Goal: Information Seeking & Learning: Learn about a topic

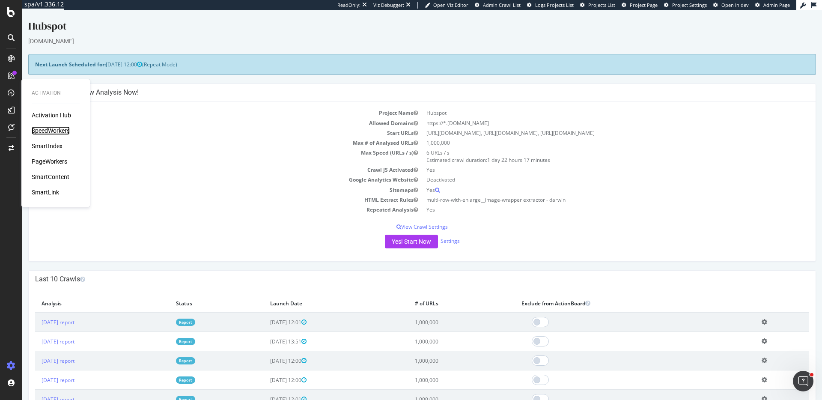
click at [58, 129] on div "SpeedWorkers" at bounding box center [51, 130] width 38 height 9
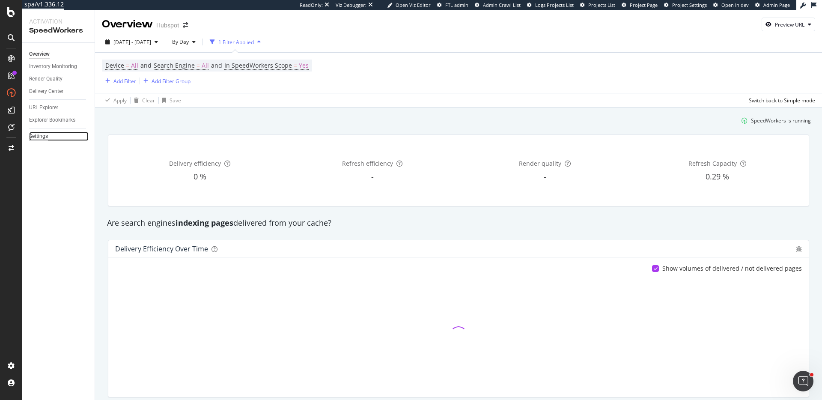
click at [43, 137] on div "Settings" at bounding box center [38, 136] width 19 height 9
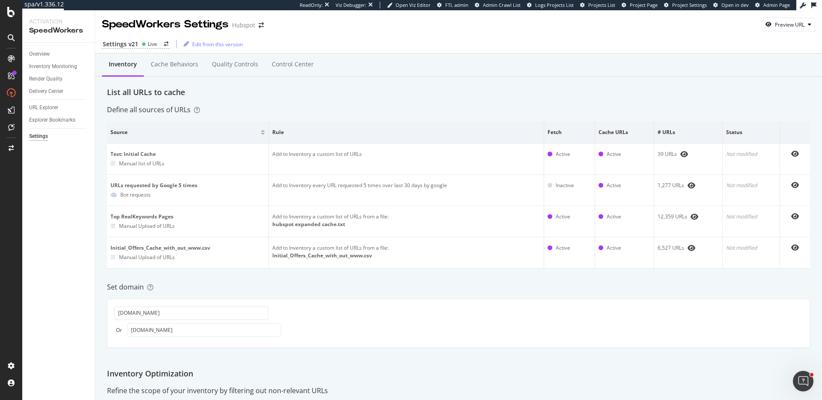
drag, startPoint x: 55, startPoint y: 110, endPoint x: 390, endPoint y: 55, distance: 340.2
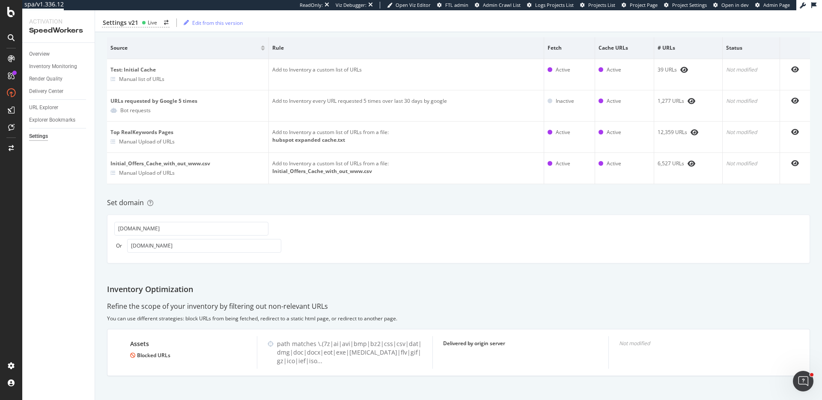
scroll to position [88, 0]
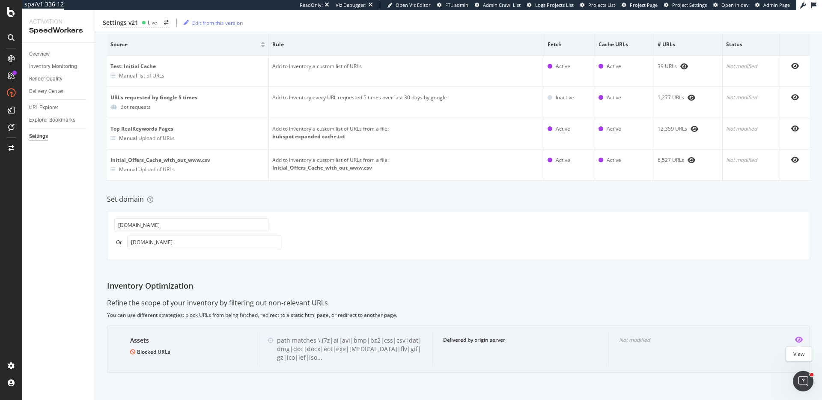
click at [796, 337] on icon "eye" at bounding box center [799, 339] width 8 height 7
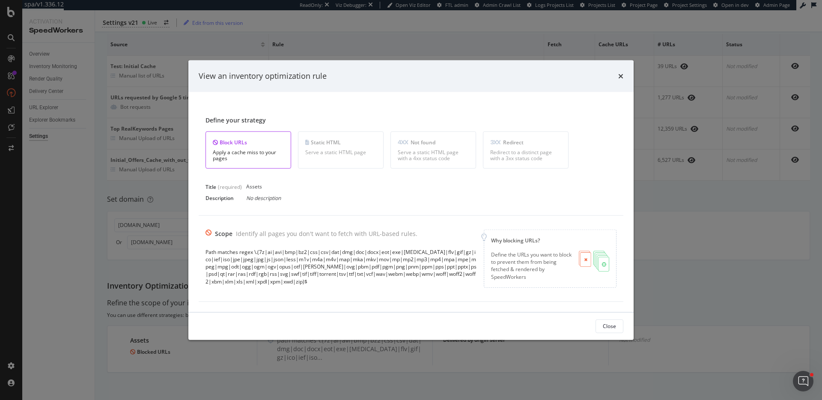
click at [679, 259] on div "View an inventory optimization rule Define your strategy Block URLs Apply a cac…" at bounding box center [411, 200] width 822 height 400
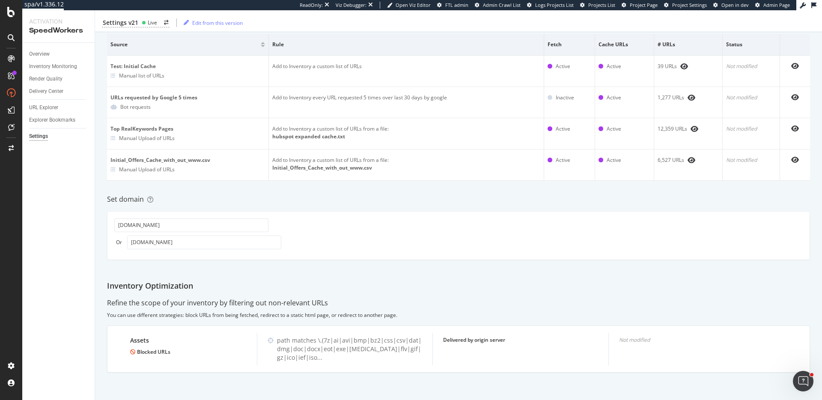
scroll to position [0, 0]
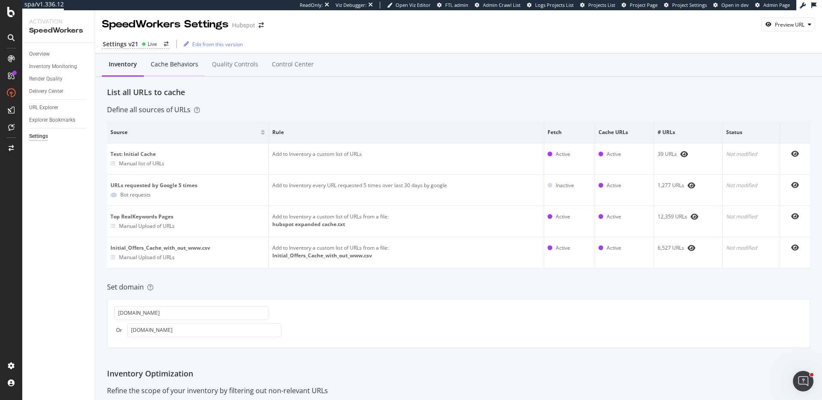
click at [187, 63] on div "Cache behaviors" at bounding box center [175, 64] width 48 height 9
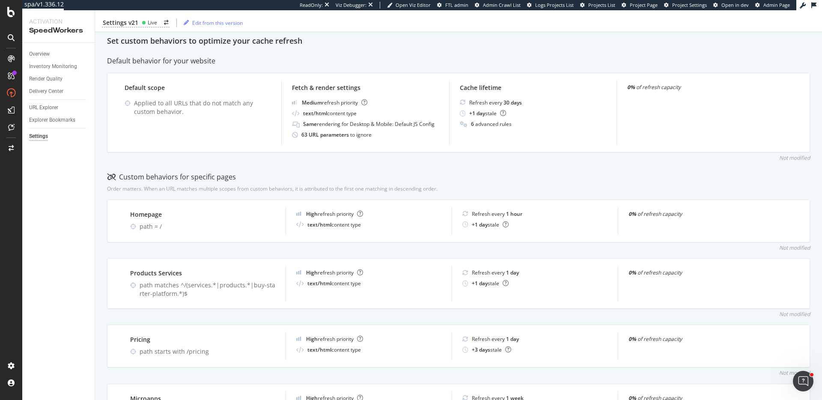
scroll to position [138, 0]
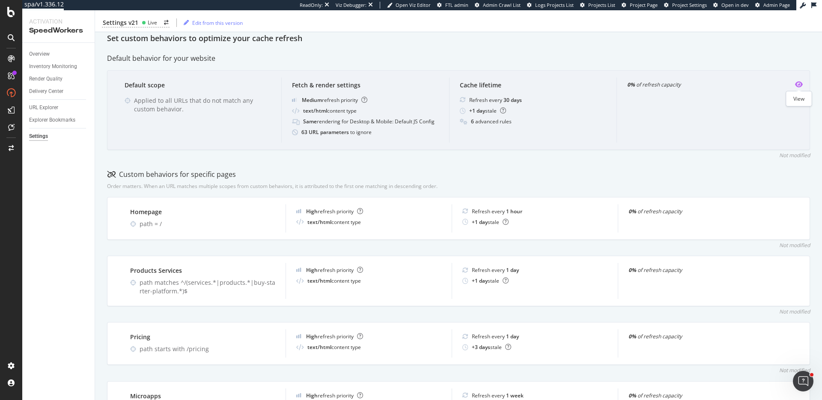
click at [798, 85] on icon "eye" at bounding box center [799, 84] width 8 height 7
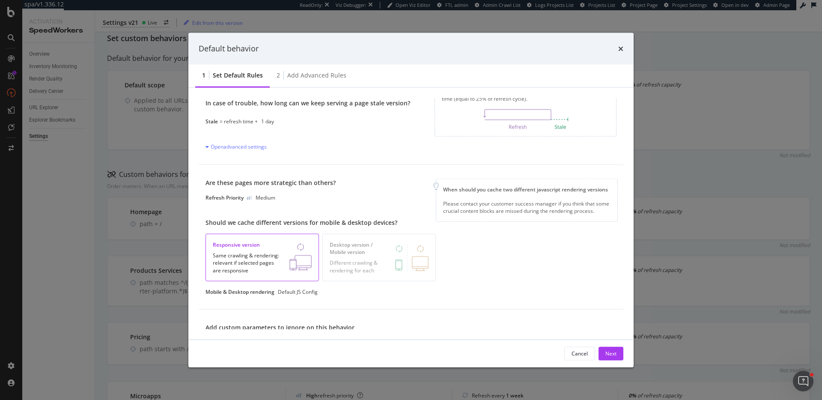
scroll to position [0, 0]
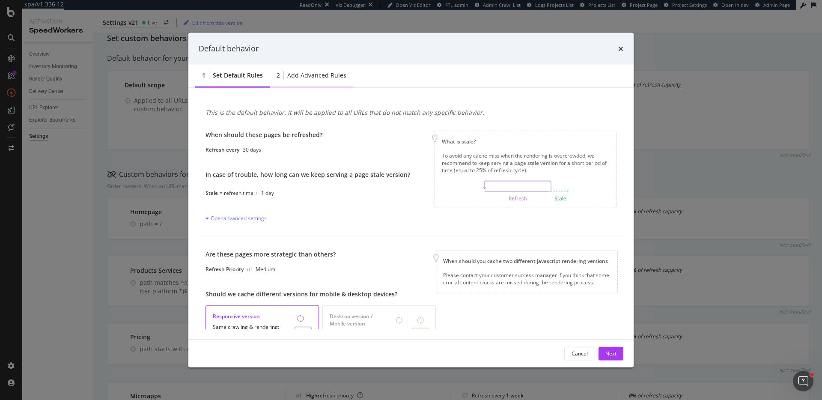
click at [305, 75] on div "Add advanced rules" at bounding box center [316, 75] width 59 height 9
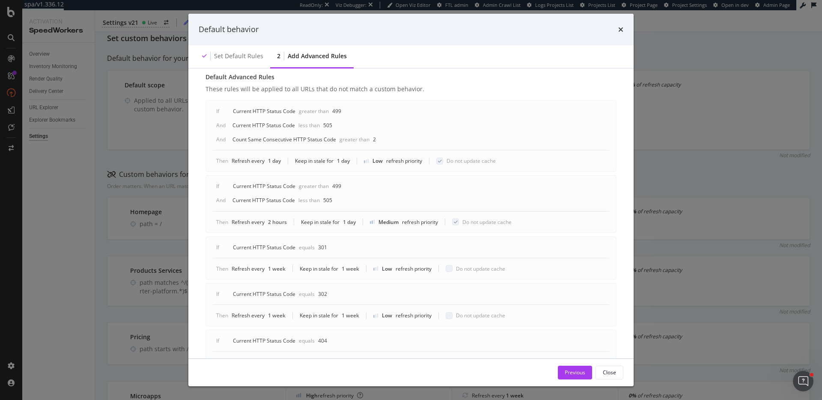
scroll to position [130, 0]
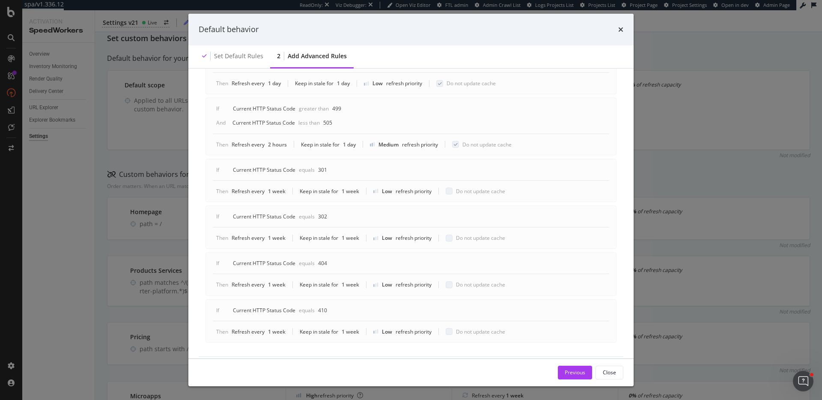
click at [121, 246] on div "Default behavior Set default rules 2 Add advanced rules Advanced rules allow yo…" at bounding box center [411, 200] width 822 height 400
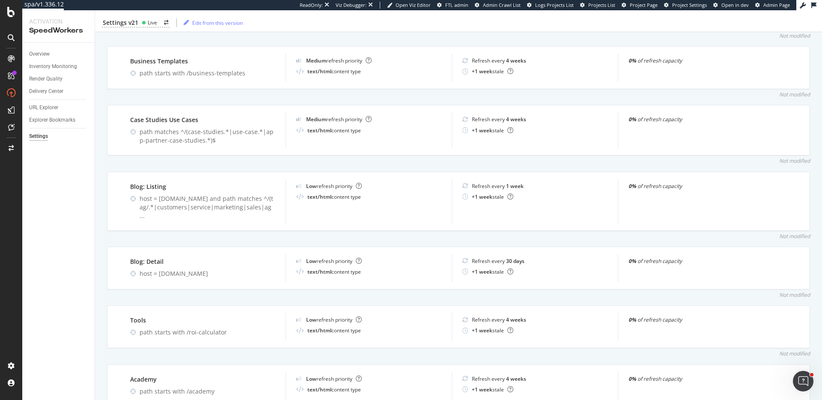
scroll to position [599, 0]
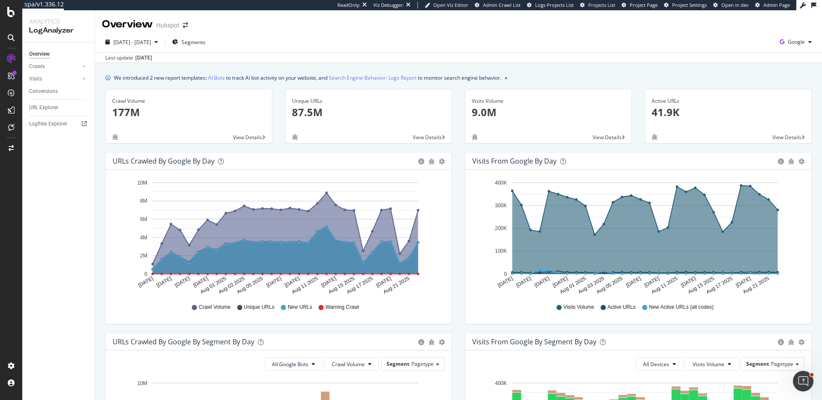
click at [332, 122] on div "Unique URLs 87.5M" at bounding box center [368, 110] width 153 height 42
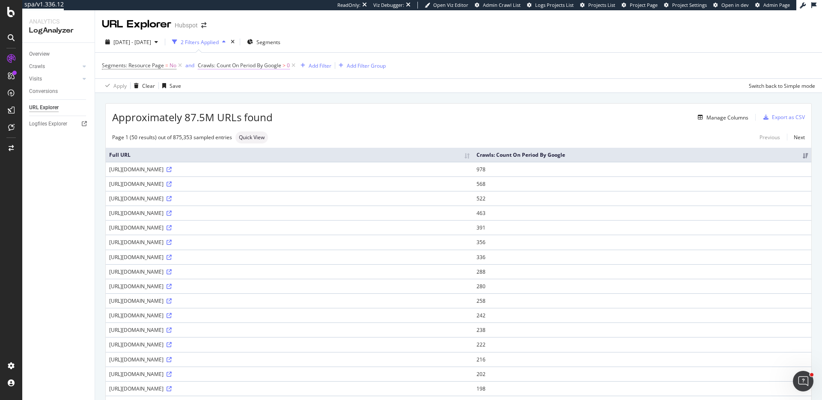
click at [275, 66] on span "Crawls: Count On Period By Google" at bounding box center [239, 65] width 83 height 7
click at [226, 103] on div "Greater than" at bounding box center [252, 99] width 94 height 14
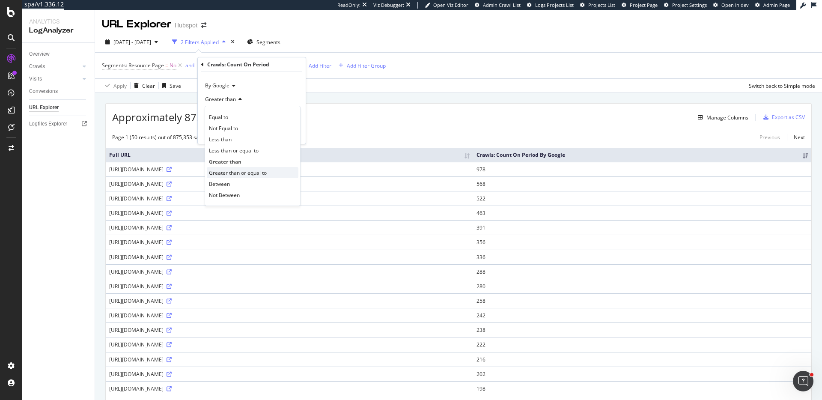
click at [233, 170] on span "Greater than or equal to" at bounding box center [238, 172] width 58 height 7
drag, startPoint x: 238, startPoint y: 113, endPoint x: 181, endPoint y: 111, distance: 57.8
click at [181, 111] on body "spa/v1.336.12 ReadOnly: Viz Debugger: Open Viz Editor Admin Crawl List Logs Pro…" at bounding box center [411, 200] width 822 height 400
type input "5"
click at [296, 134] on div "Apply" at bounding box center [292, 132] width 13 height 7
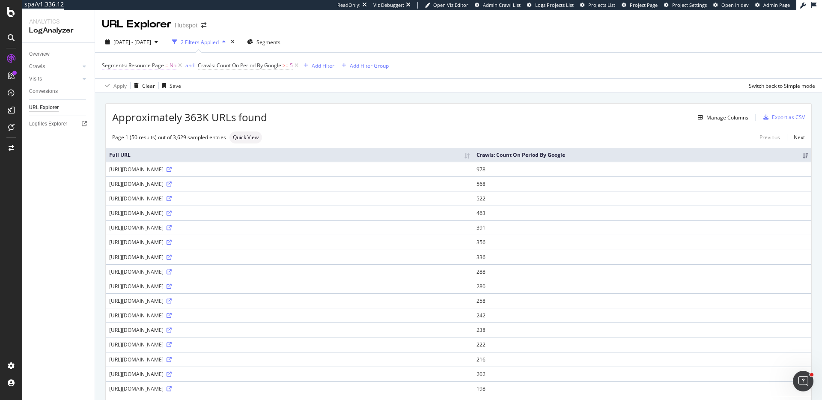
click at [170, 66] on span "No" at bounding box center [173, 66] width 7 height 12
click at [279, 78] on div "Apply Clear Save Switch back to Simple mode" at bounding box center [458, 85] width 727 height 14
click at [178, 64] on icon at bounding box center [179, 65] width 7 height 9
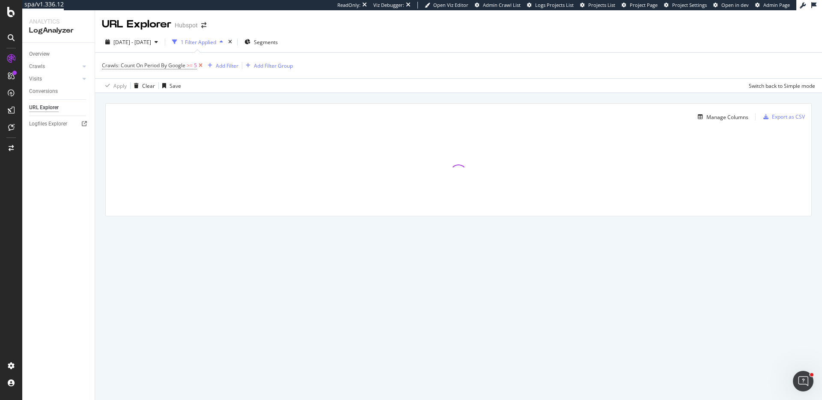
click at [201, 66] on icon at bounding box center [200, 65] width 7 height 9
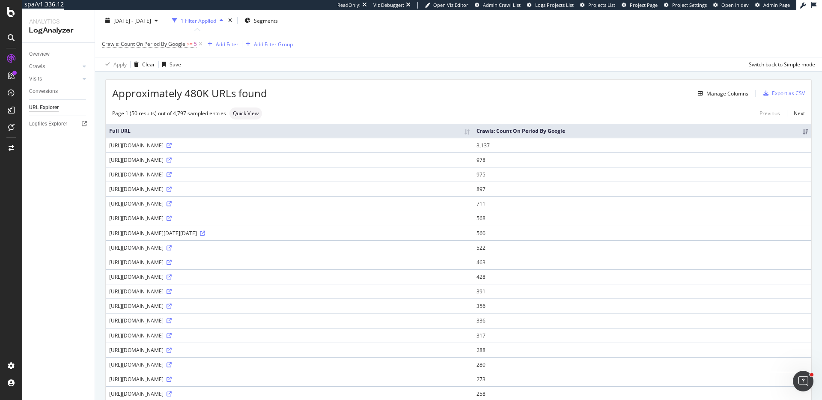
scroll to position [25, 0]
click at [227, 42] on div "Add Filter" at bounding box center [227, 43] width 23 height 7
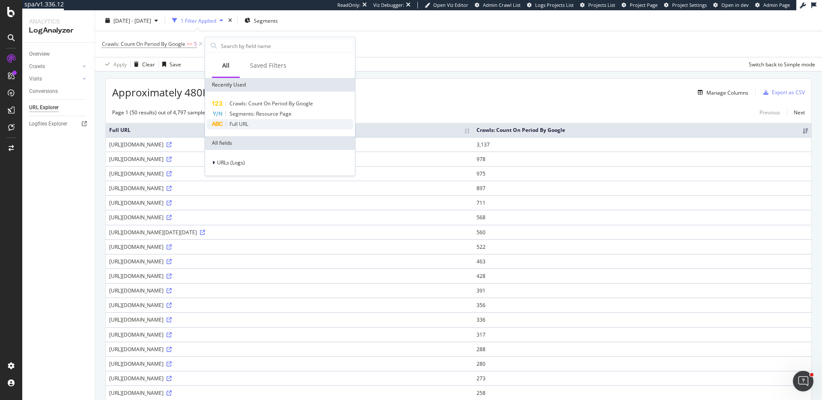
click at [240, 120] on span "Full URL" at bounding box center [238, 123] width 19 height 7
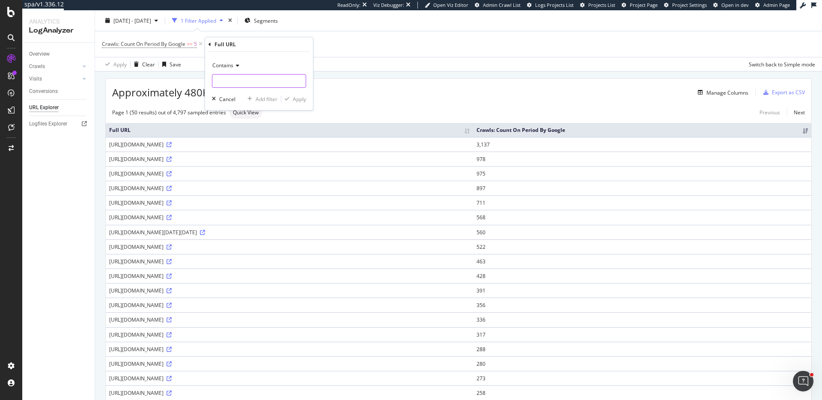
click at [268, 78] on input "text" at bounding box center [258, 81] width 93 height 14
type input "_assets"
click at [230, 98] on div "Cancel" at bounding box center [227, 98] width 16 height 7
click at [271, 43] on div "Add Filter Group" at bounding box center [273, 43] width 39 height 7
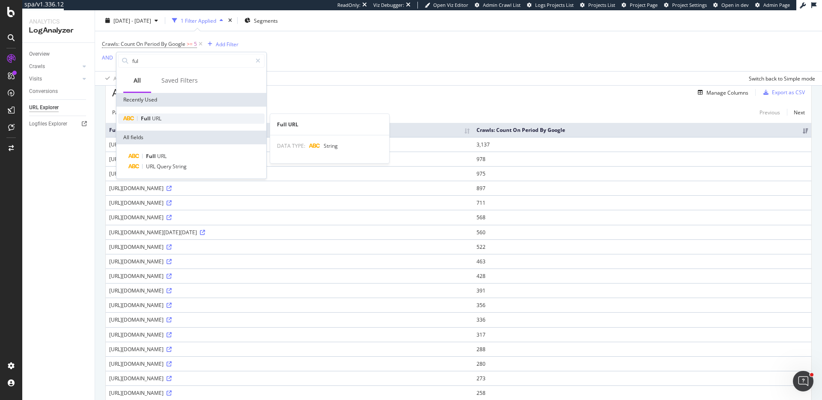
type input "ful"
click at [158, 116] on span "URL" at bounding box center [156, 118] width 9 height 7
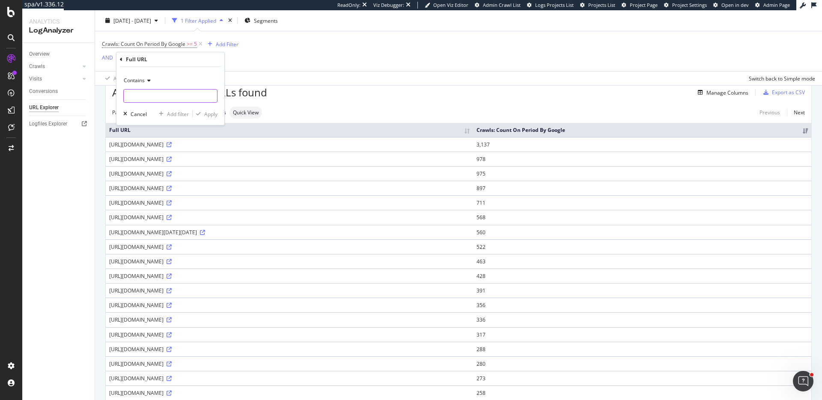
click at [152, 98] on input "text" at bounding box center [170, 96] width 93 height 14
type input "a"
type input "_"
type input "-assets"
click at [173, 113] on div "Add filter" at bounding box center [178, 113] width 22 height 7
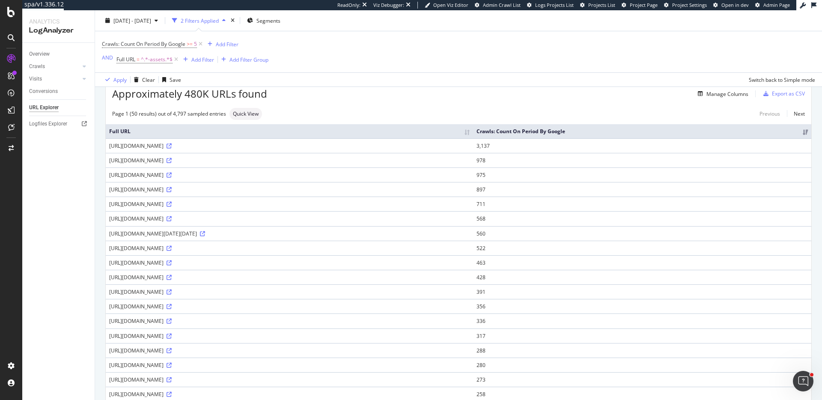
scroll to position [40, 0]
click at [199, 58] on div "Add Filter" at bounding box center [202, 59] width 23 height 7
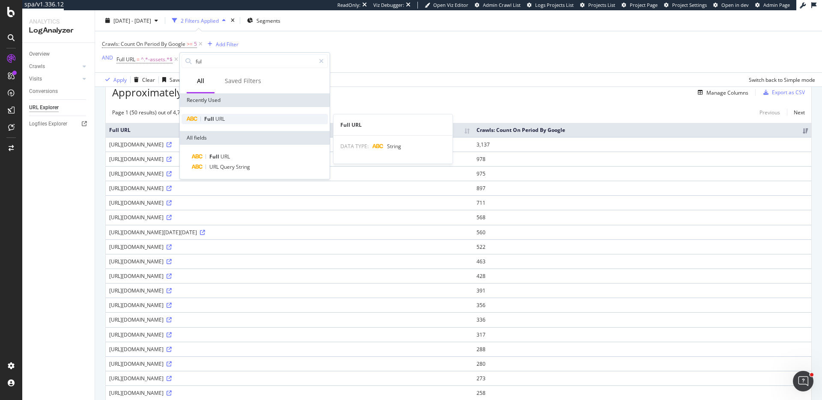
click at [214, 118] on span "Full" at bounding box center [209, 118] width 11 height 7
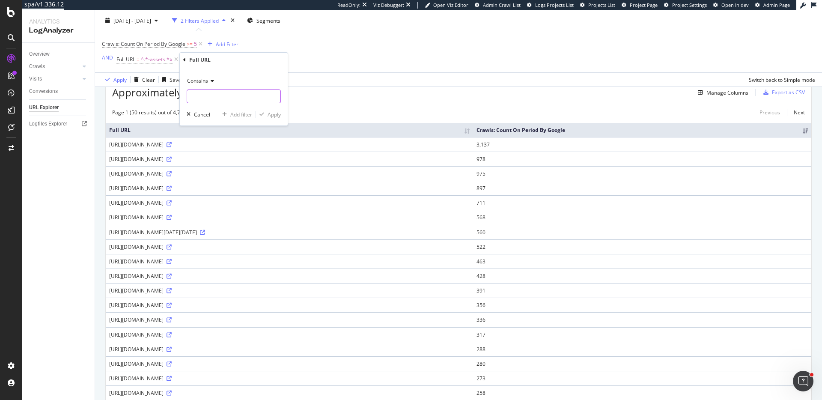
click at [212, 95] on input "text" at bounding box center [233, 96] width 93 height 14
type input "0"
type input ")"
type input "_assets"
click at [234, 114] on div "Add filter" at bounding box center [241, 114] width 22 height 7
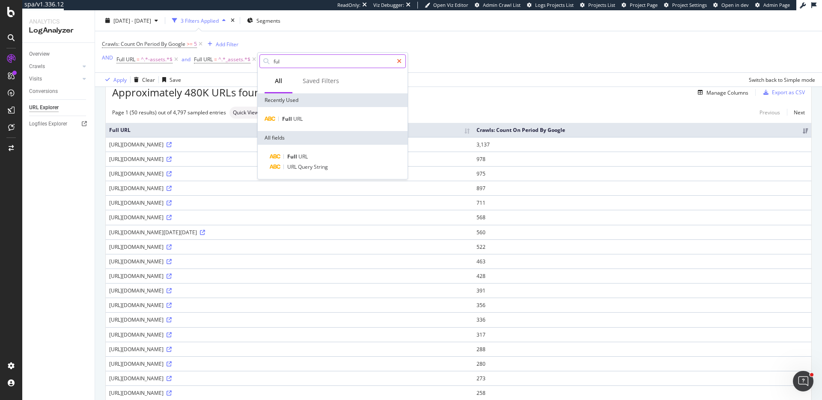
click at [401, 62] on icon at bounding box center [399, 61] width 5 height 6
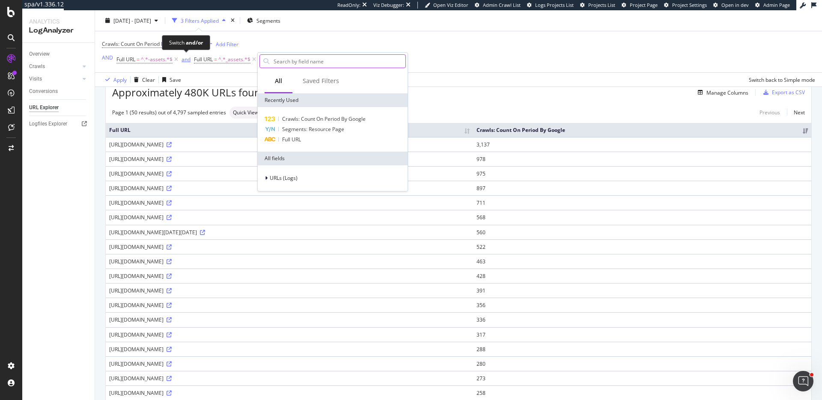
click at [186, 60] on div "and" at bounding box center [186, 59] width 9 height 7
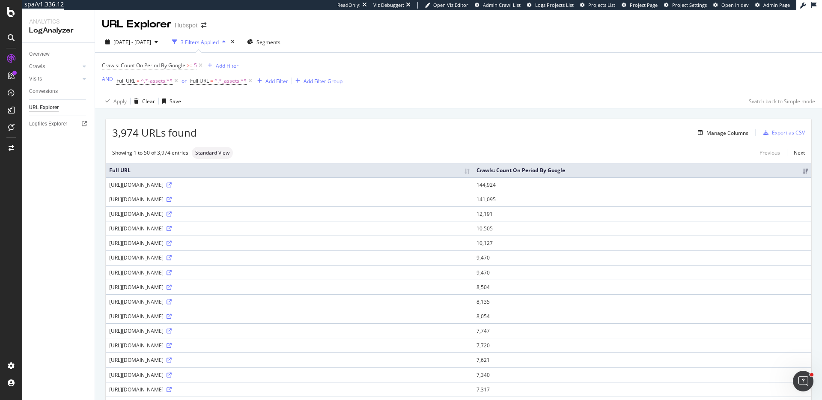
drag, startPoint x: 10, startPoint y: 15, endPoint x: 671, endPoint y: 7, distance: 661.1
click at [0, 0] on div at bounding box center [11, 200] width 22 height 400
click at [66, 54] on link "Overview" at bounding box center [59, 54] width 60 height 9
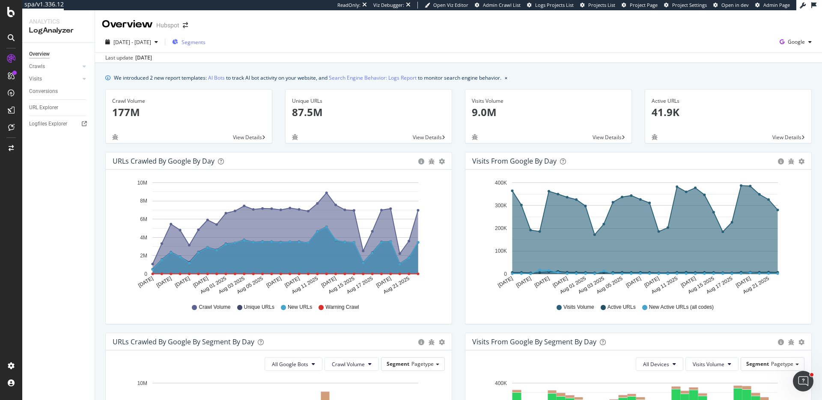
click at [205, 39] on span "Segments" at bounding box center [194, 42] width 24 height 7
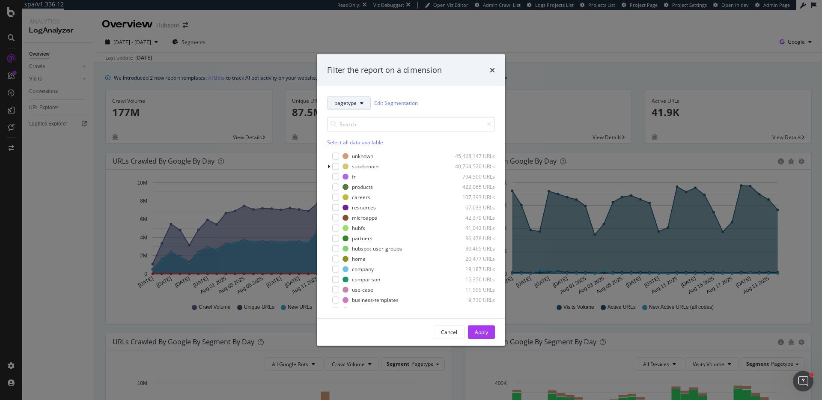
click at [356, 107] on button "pagetype" at bounding box center [349, 103] width 44 height 14
click at [674, 57] on div "Filter the report on a dimension pagetype Edit Segmentation Select all data ava…" at bounding box center [411, 200] width 822 height 400
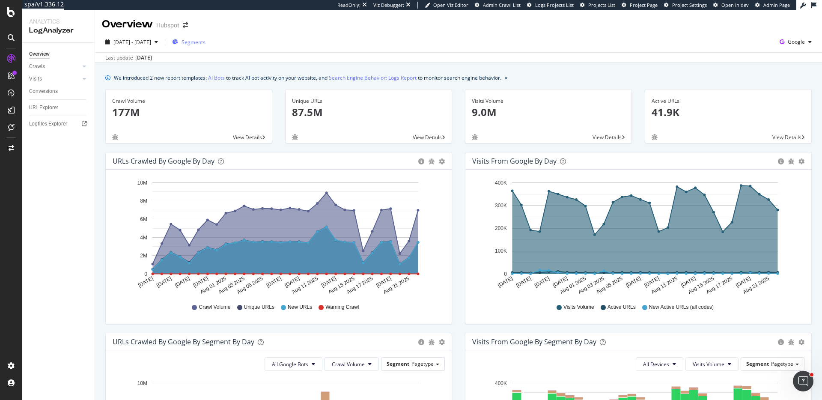
click at [205, 47] on div "Segments" at bounding box center [188, 42] width 33 height 13
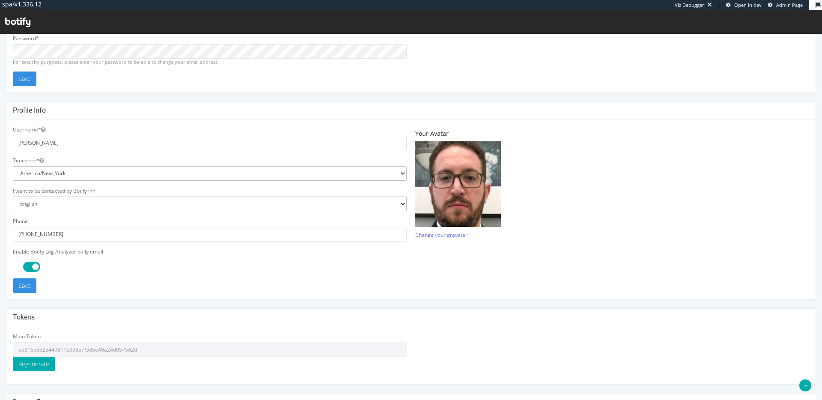
scroll to position [173, 0]
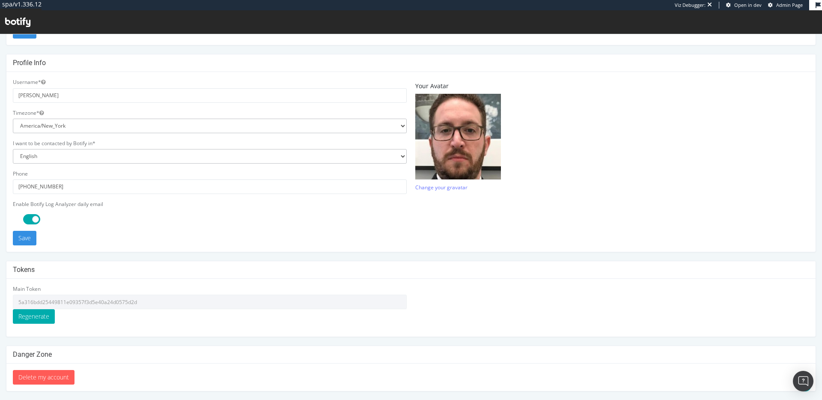
type input "ericmsheydwasser"
click at [146, 298] on input "5a316bdd25449811e09357f3d5e40a24d0575d2d" at bounding box center [210, 302] width 394 height 15
